Goal: Book appointment/travel/reservation

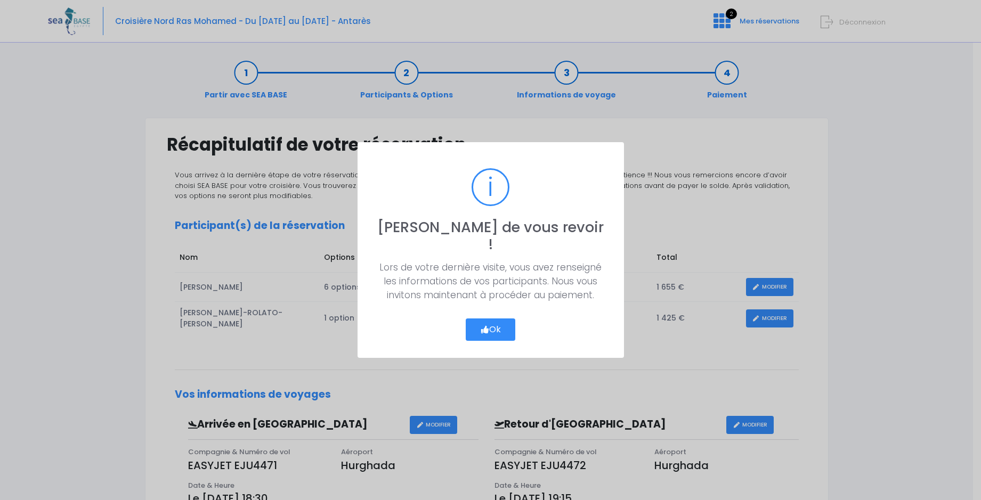
click at [482, 330] on icon "button" at bounding box center [485, 330] width 10 height 0
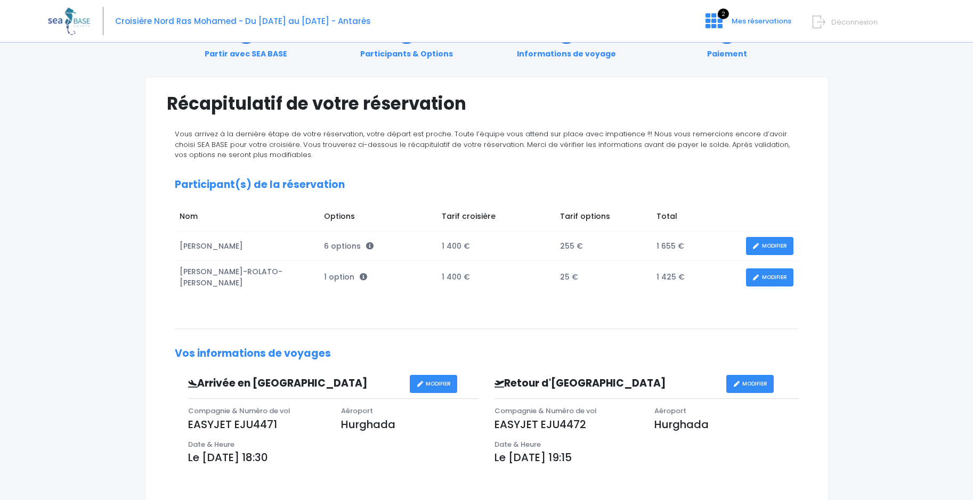
scroll to position [53, 0]
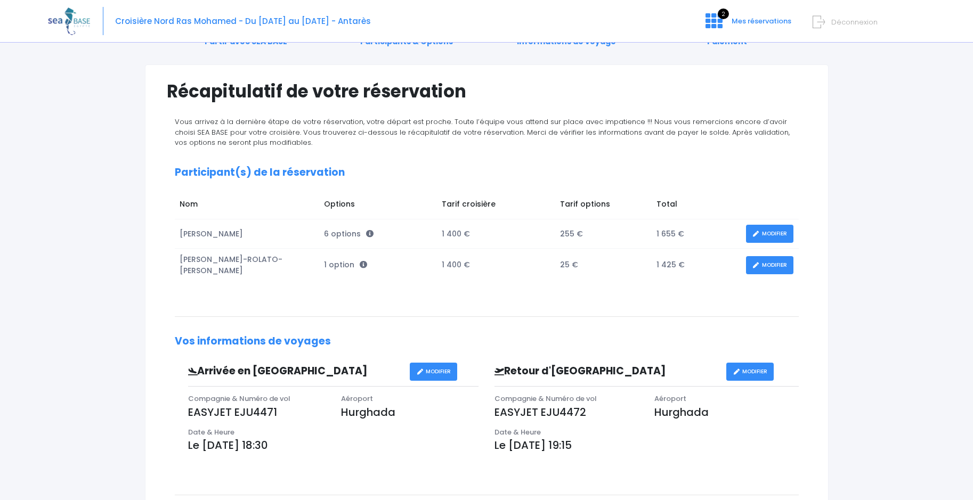
click at [761, 234] on link "MODIFIER" at bounding box center [769, 234] width 47 height 19
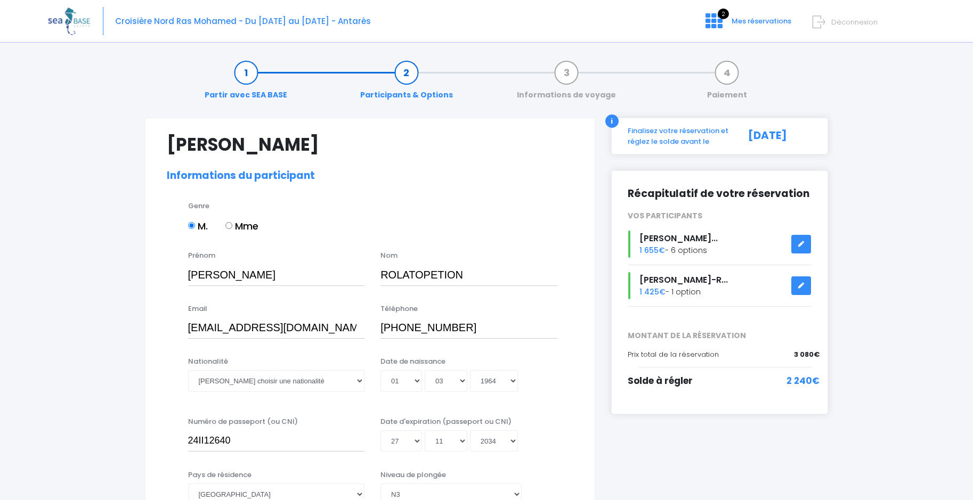
select select "N3"
select select "XXL"
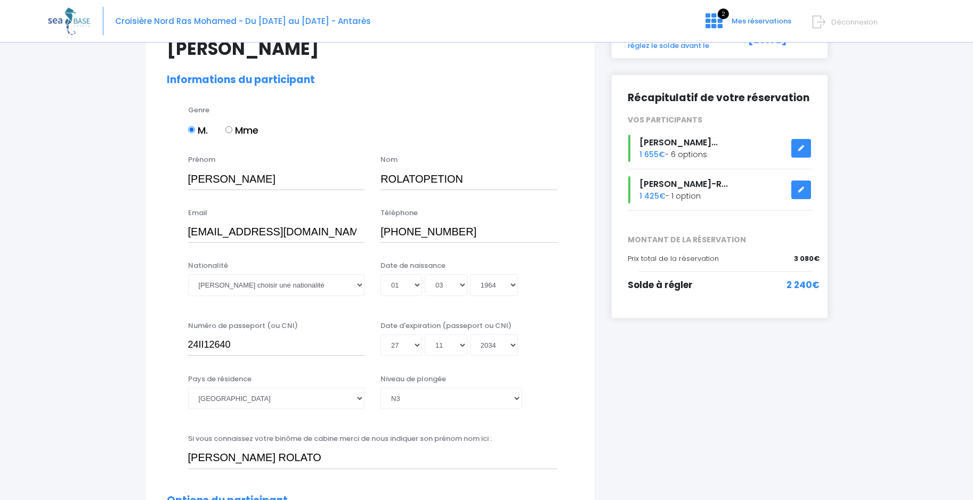
scroll to position [124, 0]
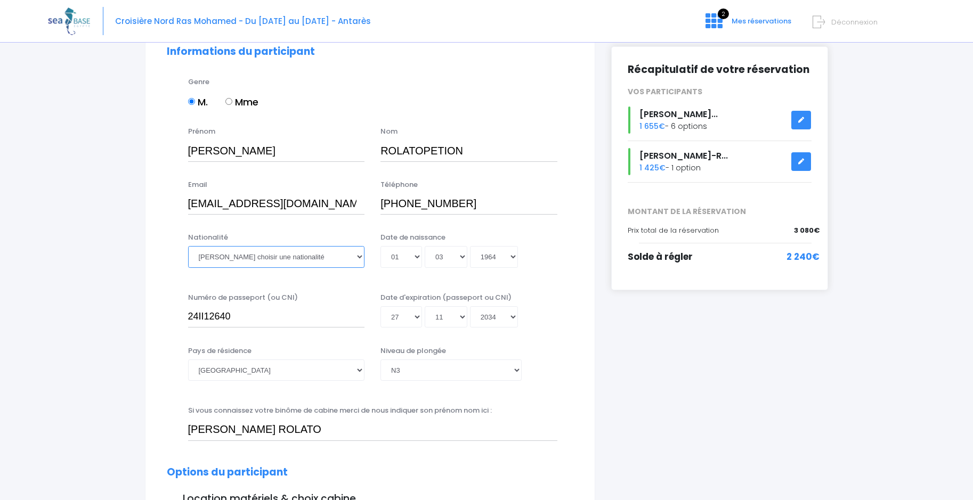
click at [359, 257] on select "Veuillez choisir une nationalité [DEMOGRAPHIC_DATA] Algerienne Allemande [GEOGR…" at bounding box center [276, 256] width 177 height 21
select select "Française"
click at [188, 246] on select "Veuillez choisir une nationalité [DEMOGRAPHIC_DATA] Algerienne Allemande [GEOGR…" at bounding box center [276, 256] width 177 height 21
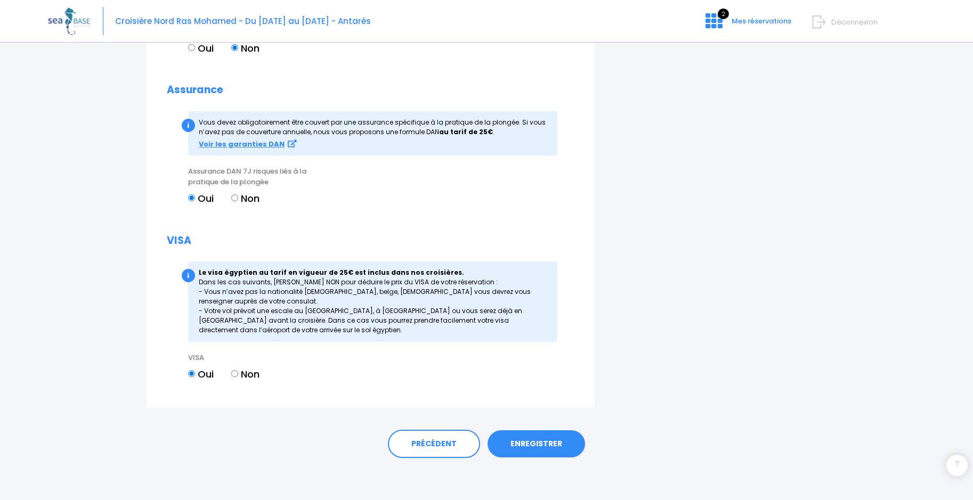
scroll to position [1328, 0]
